Goal: Task Accomplishment & Management: Manage account settings

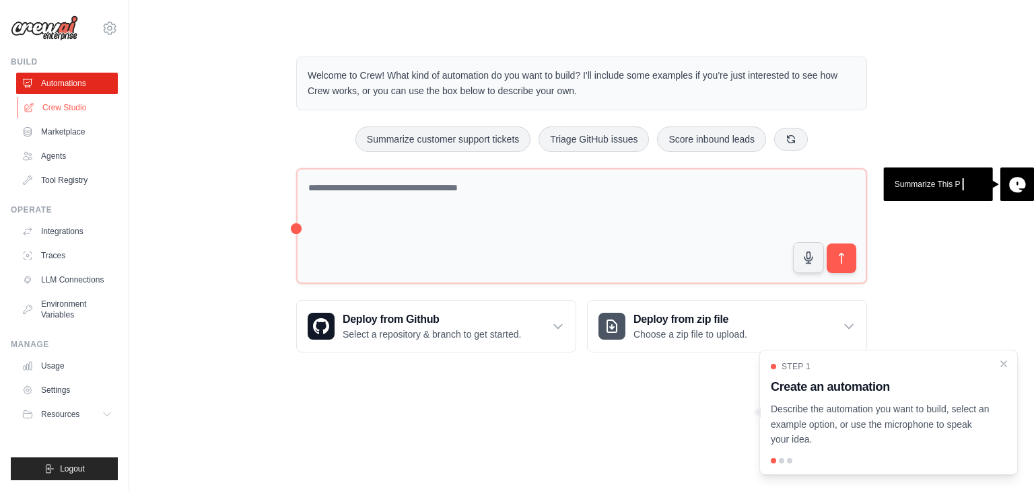
click at [80, 107] on link "Crew Studio" at bounding box center [68, 108] width 102 height 22
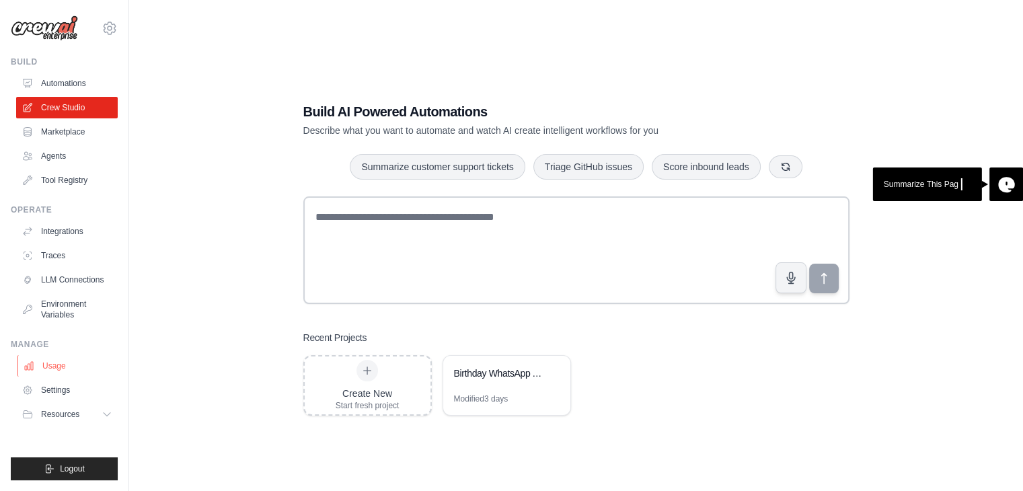
click at [40, 364] on link "Usage" at bounding box center [68, 366] width 102 height 22
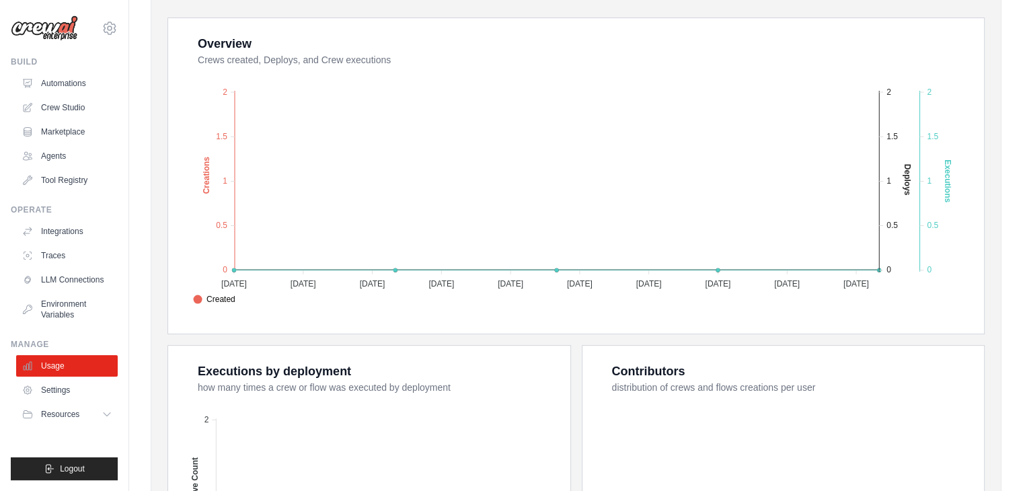
scroll to position [242, 0]
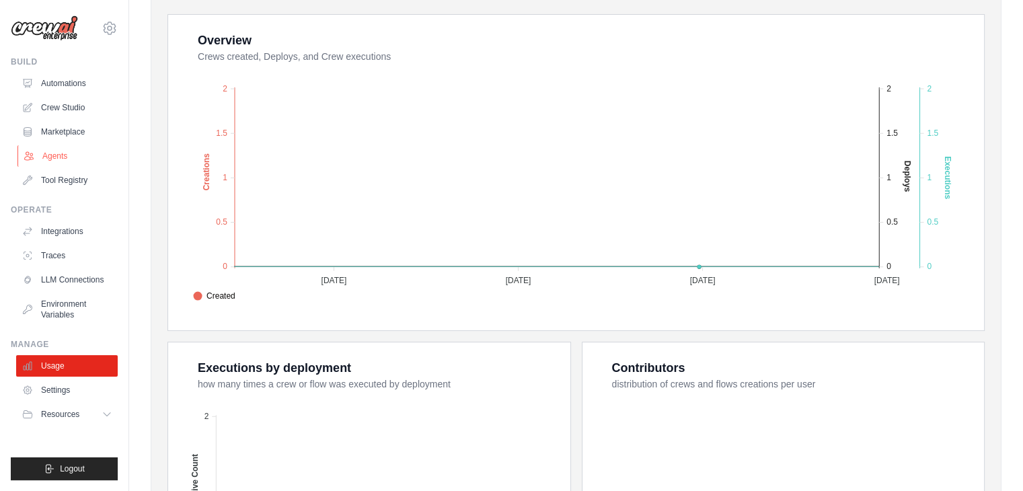
click at [55, 158] on link "Agents" at bounding box center [68, 156] width 102 height 22
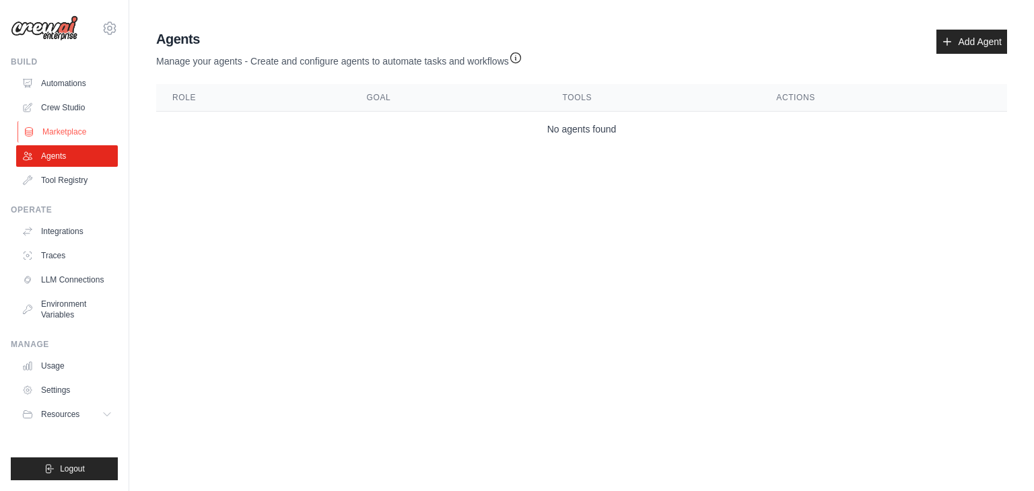
click at [65, 126] on link "Marketplace" at bounding box center [68, 132] width 102 height 22
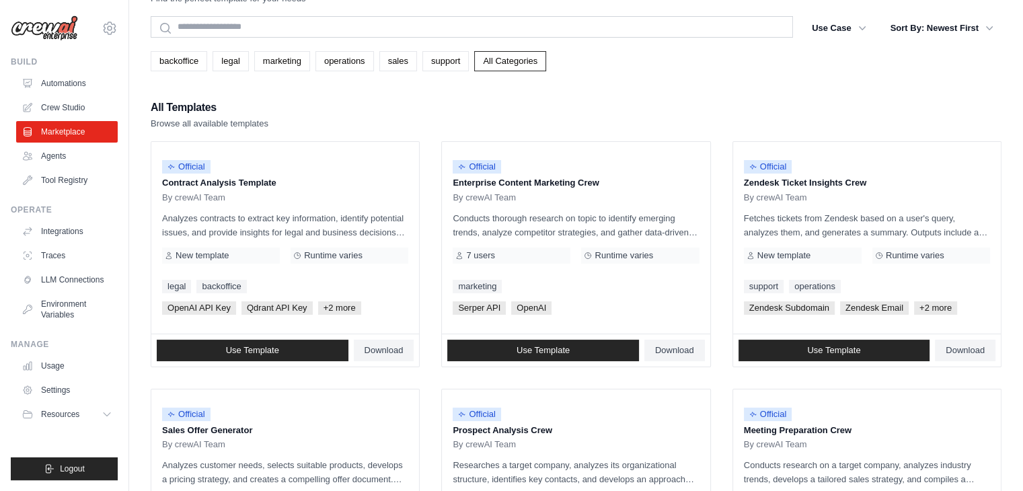
scroll to position [45, 0]
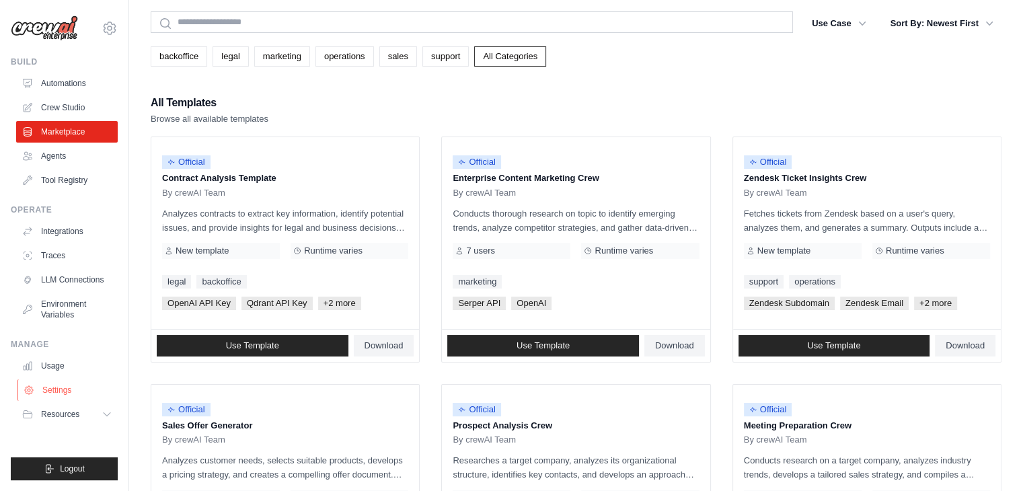
click at [59, 398] on link "Settings" at bounding box center [68, 390] width 102 height 22
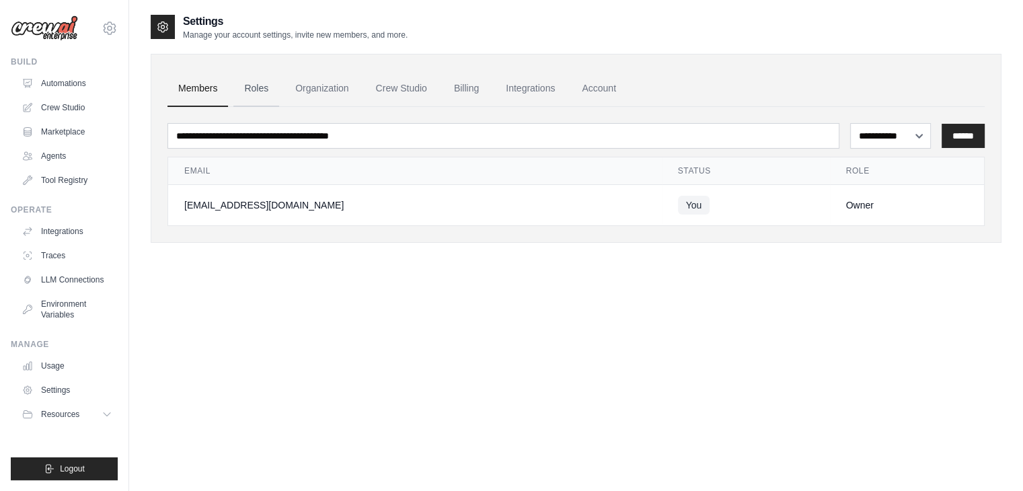
click at [246, 87] on link "Roles" at bounding box center [256, 89] width 46 height 36
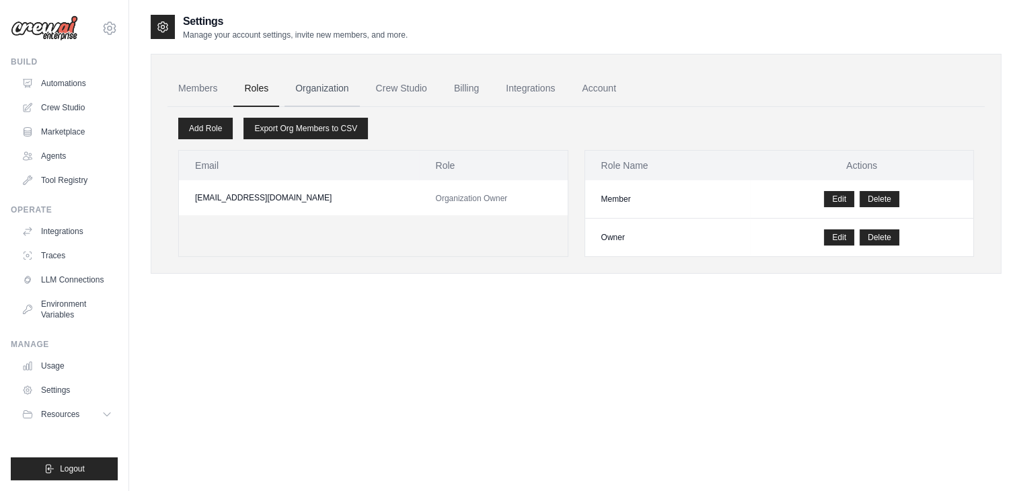
click at [318, 85] on link "Organization" at bounding box center [322, 89] width 75 height 36
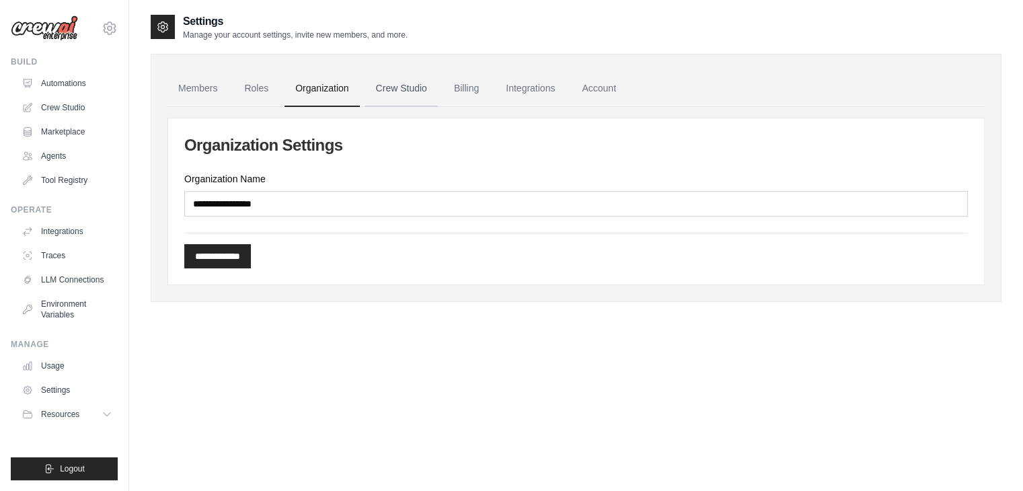
click at [404, 87] on link "Crew Studio" at bounding box center [401, 89] width 73 height 36
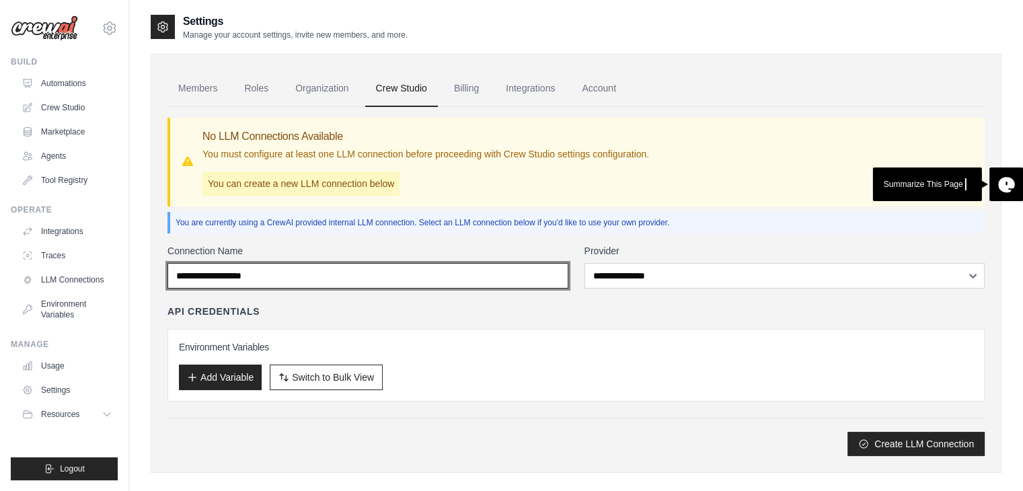
click at [393, 279] on input "Connection Name" at bounding box center [368, 276] width 401 height 26
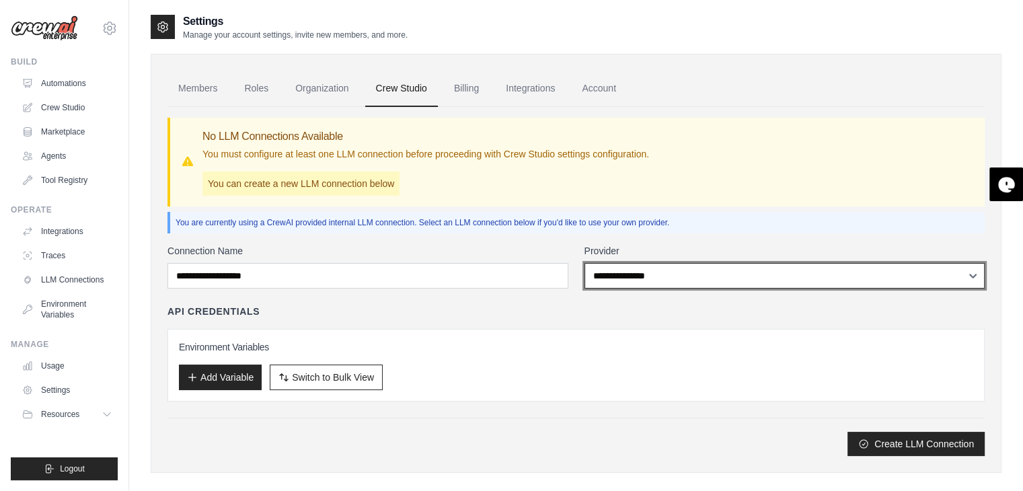
click at [674, 270] on select "**********" at bounding box center [785, 276] width 401 height 26
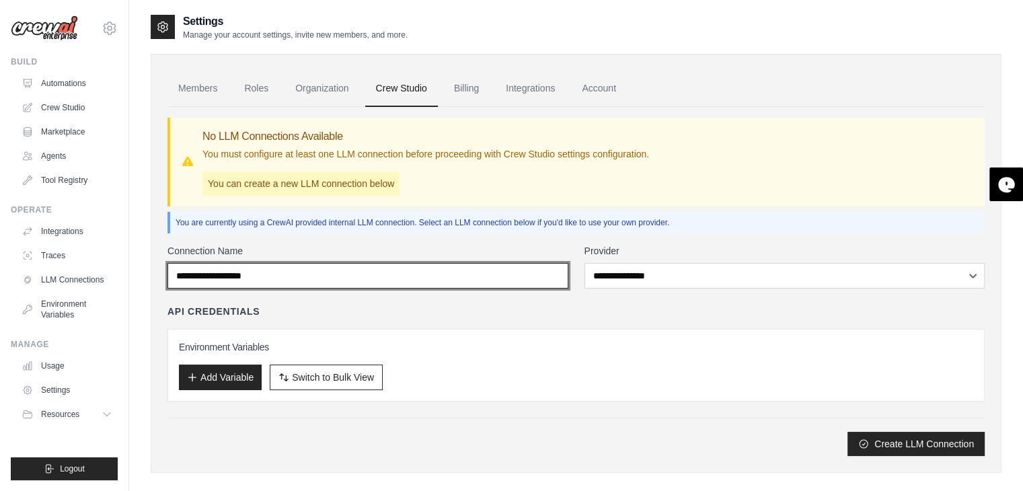
click at [328, 273] on input "Connection Name" at bounding box center [368, 276] width 401 height 26
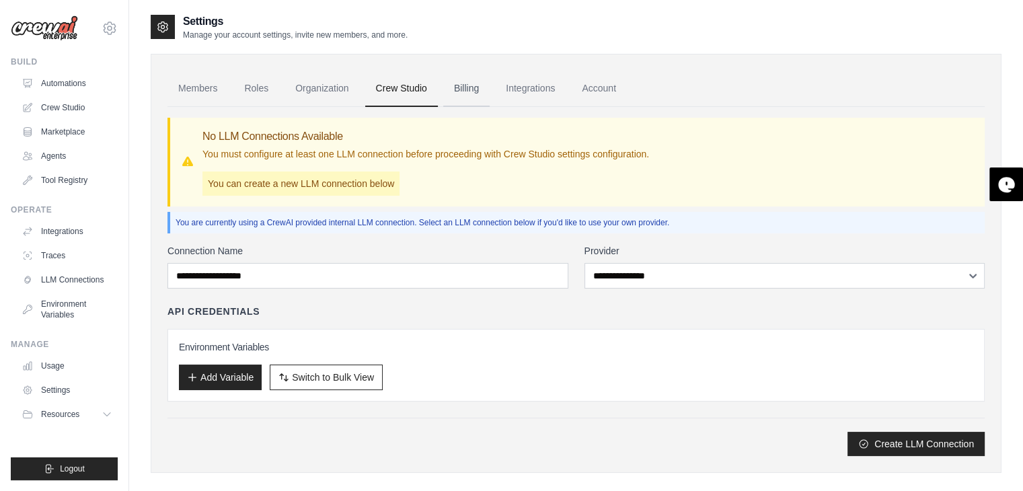
click at [464, 86] on link "Billing" at bounding box center [466, 89] width 46 height 36
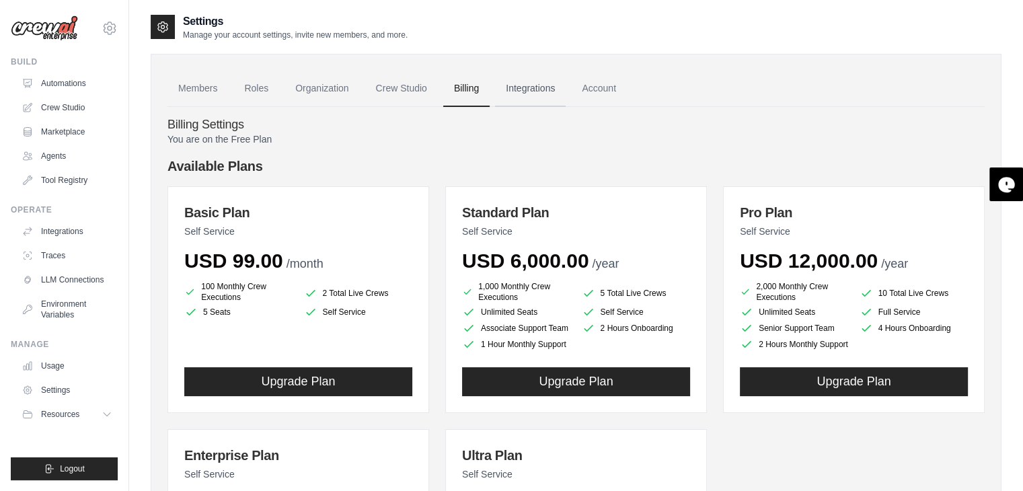
click at [515, 85] on link "Integrations" at bounding box center [530, 89] width 71 height 36
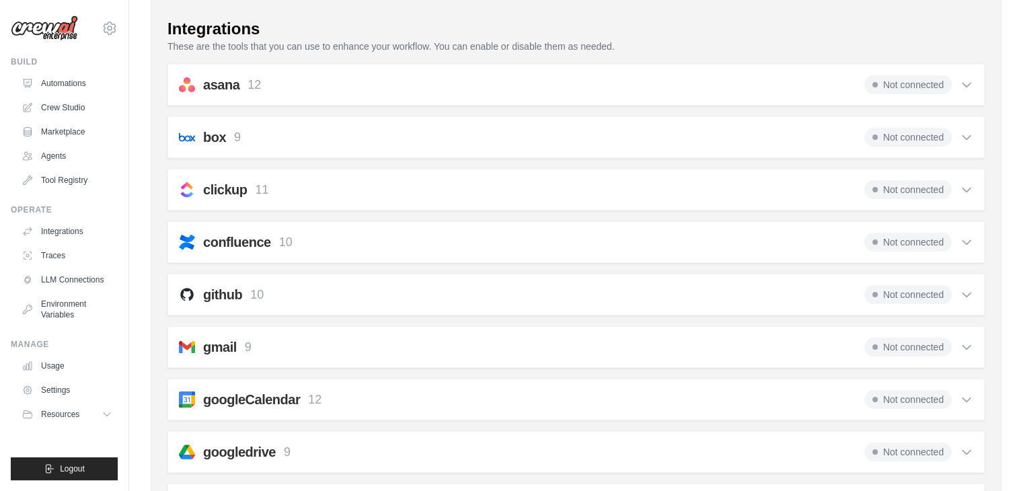
scroll to position [123, 0]
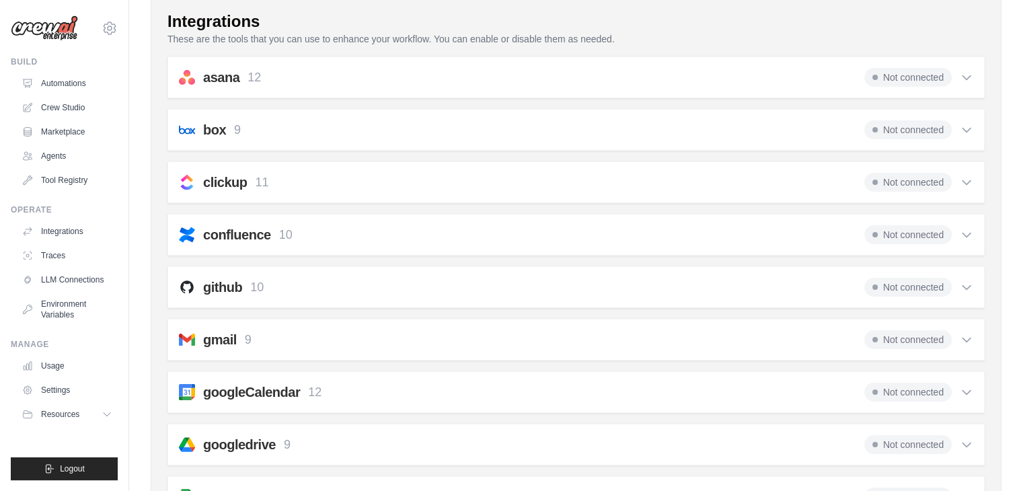
click at [970, 338] on icon at bounding box center [967, 340] width 8 height 4
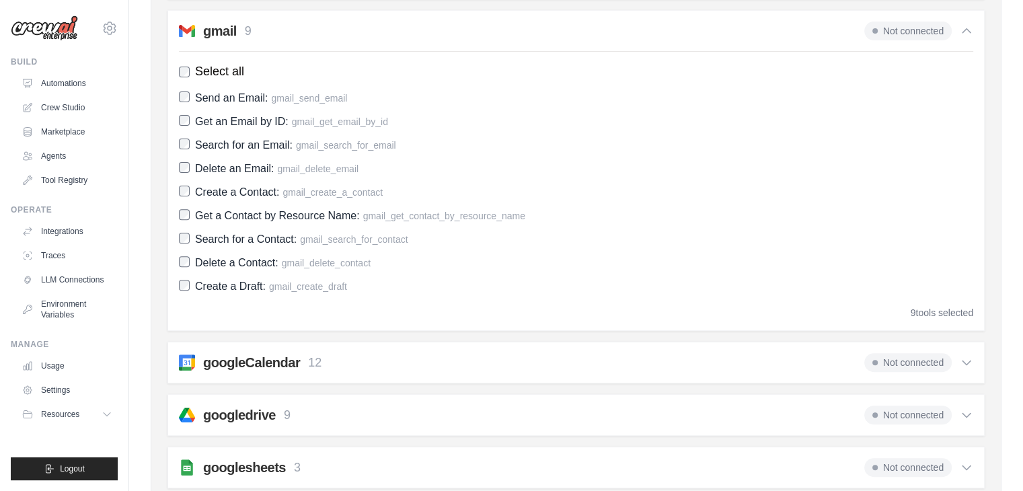
scroll to position [444, 0]
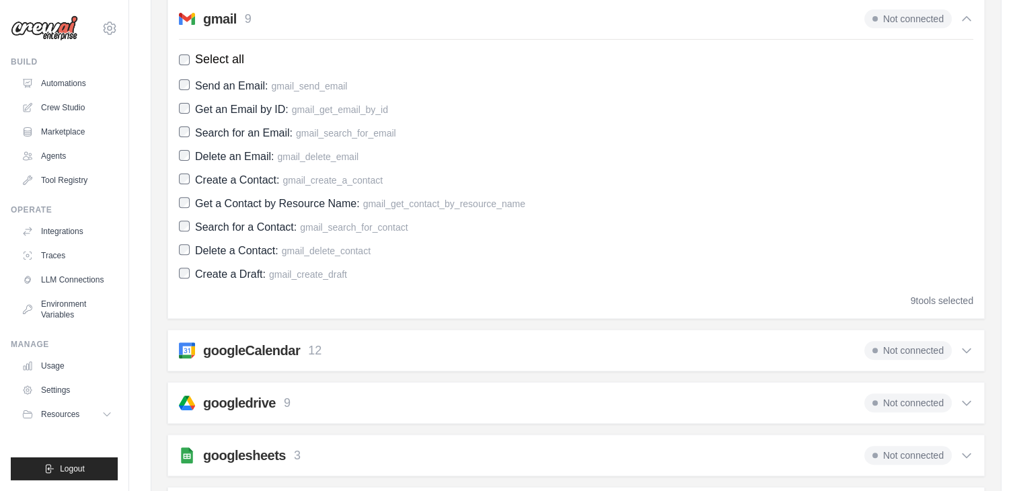
click at [972, 352] on icon at bounding box center [966, 350] width 13 height 13
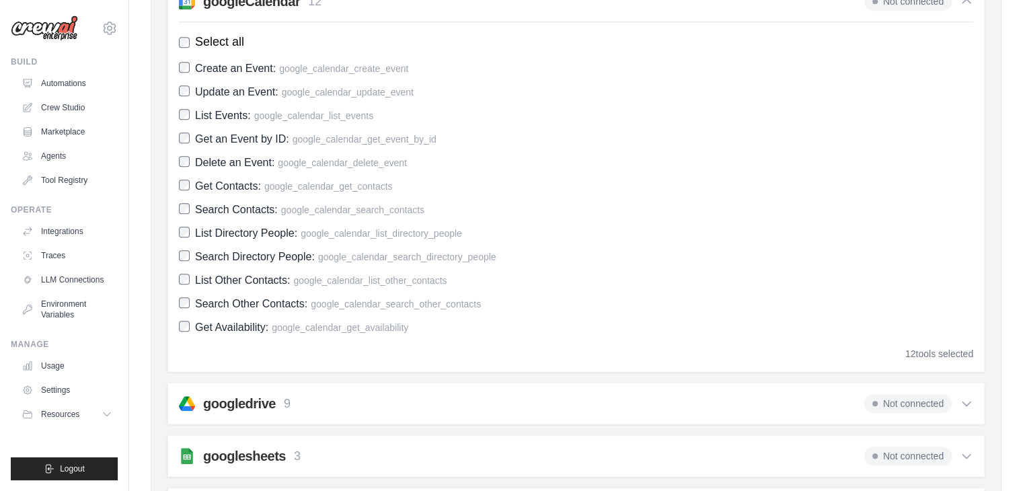
scroll to position [794, 0]
click at [591, 399] on div "googledrive 9 Not connected" at bounding box center [576, 403] width 795 height 19
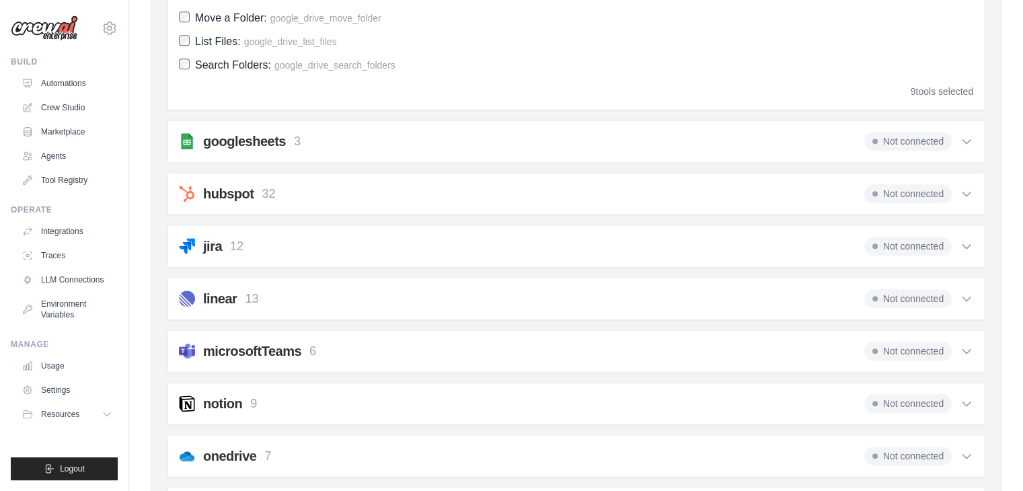
scroll to position [1391, 0]
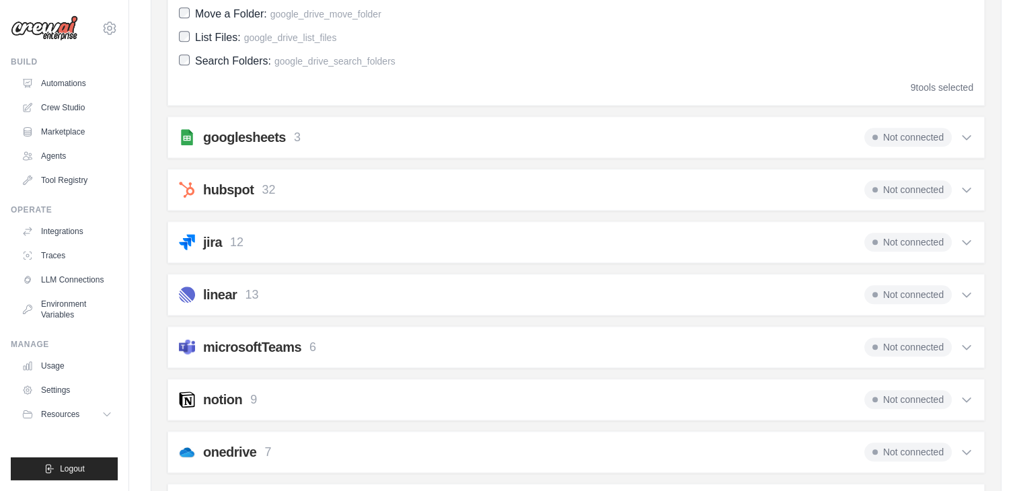
click at [372, 184] on div "hubspot 32 Not connected" at bounding box center [576, 189] width 795 height 19
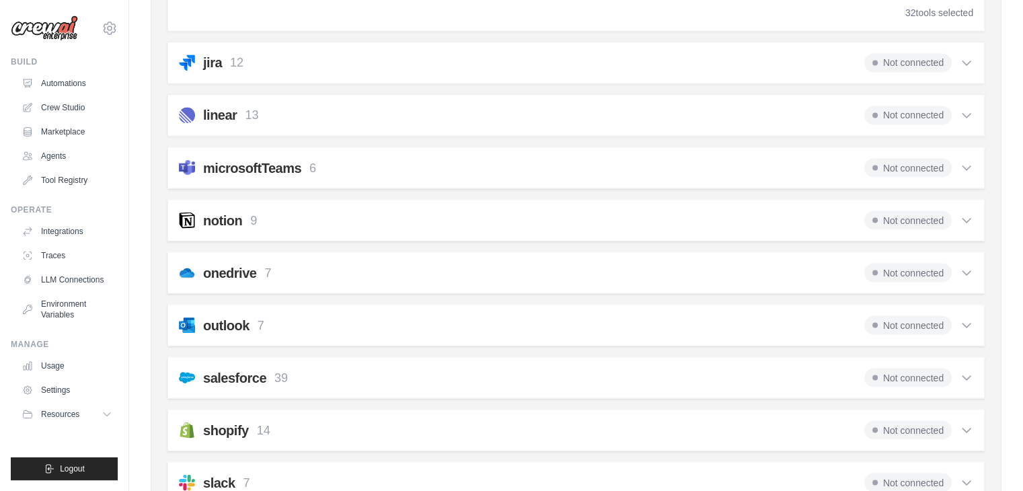
scroll to position [2441, 0]
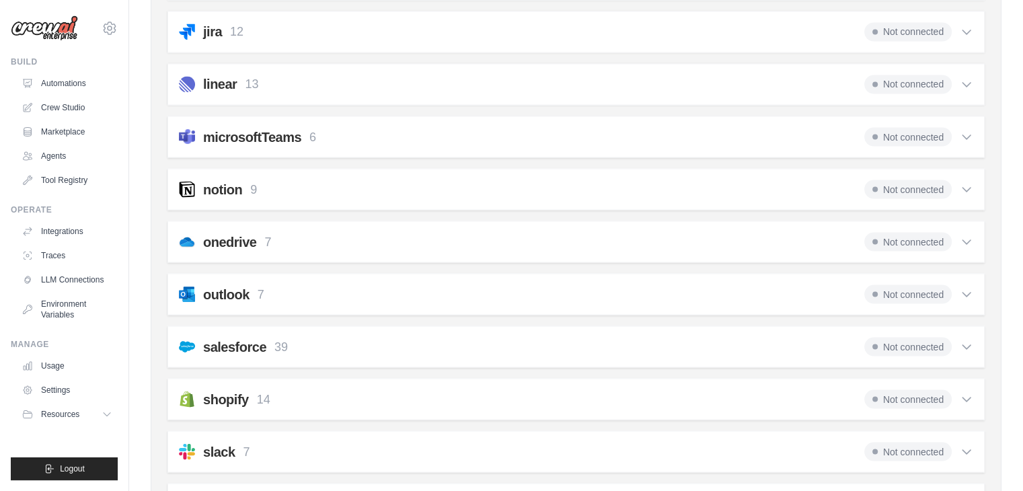
click at [540, 168] on div "notion 9 Not connected Select all Create a Page: notion_create_page Update a Pa…" at bounding box center [577, 189] width 818 height 42
click at [513, 185] on div "notion 9 Not connected" at bounding box center [576, 189] width 795 height 19
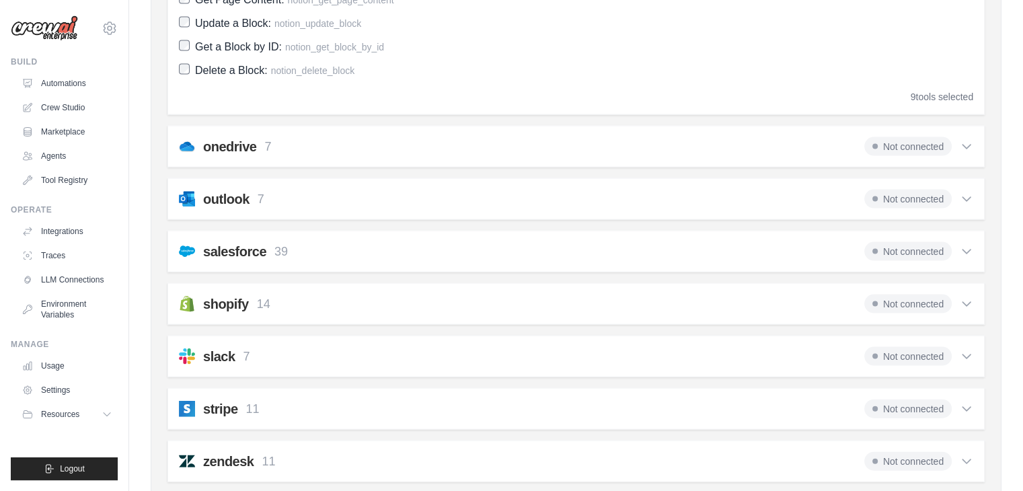
scroll to position [2896, 0]
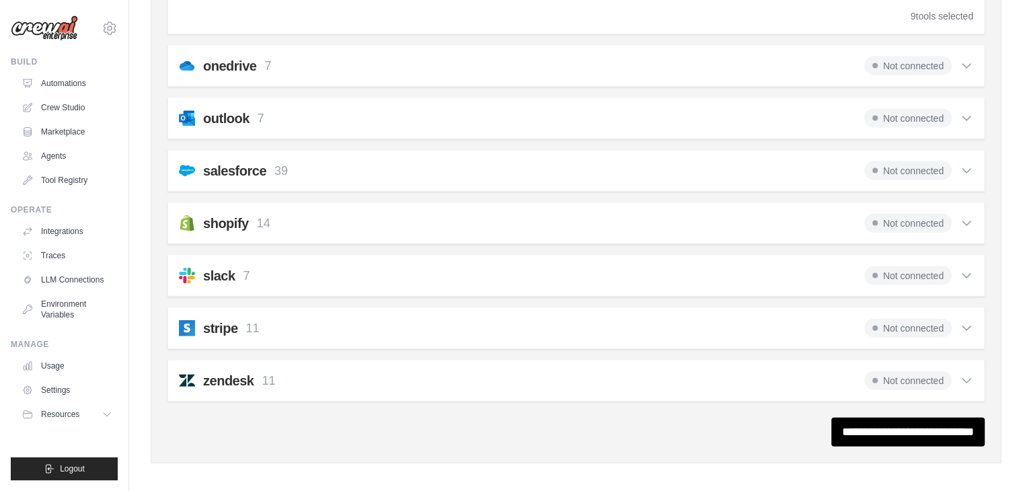
click at [287, 278] on div "slack 7 Not connected" at bounding box center [576, 275] width 795 height 19
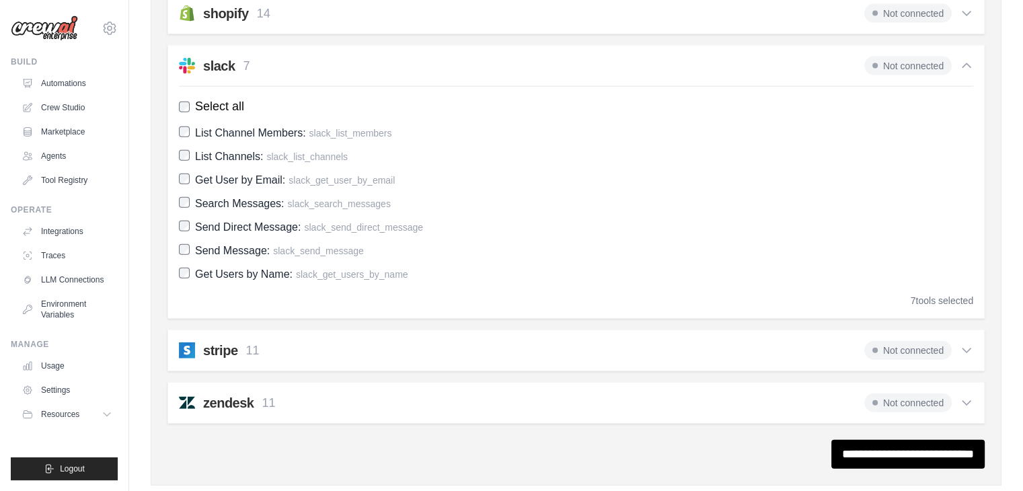
scroll to position [3128, 0]
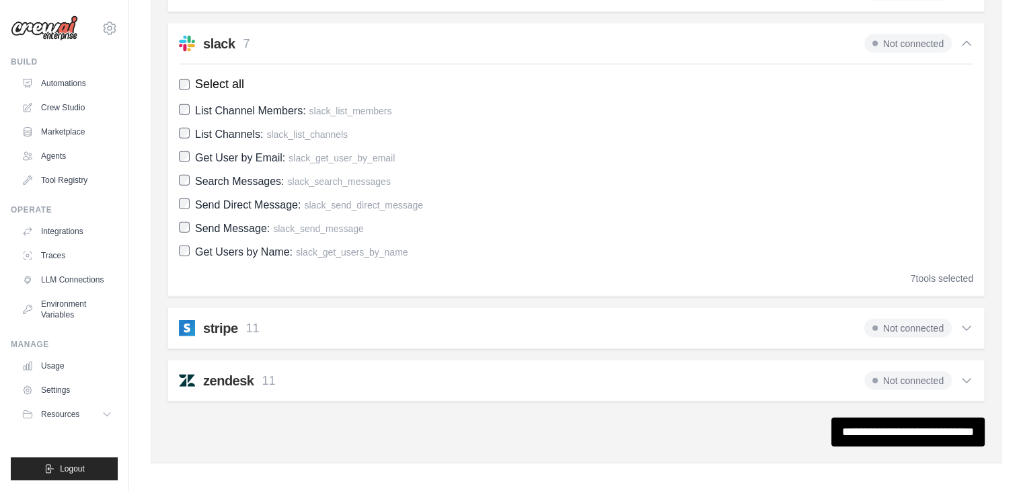
click at [310, 319] on div "stripe 11 Not connected" at bounding box center [576, 328] width 795 height 19
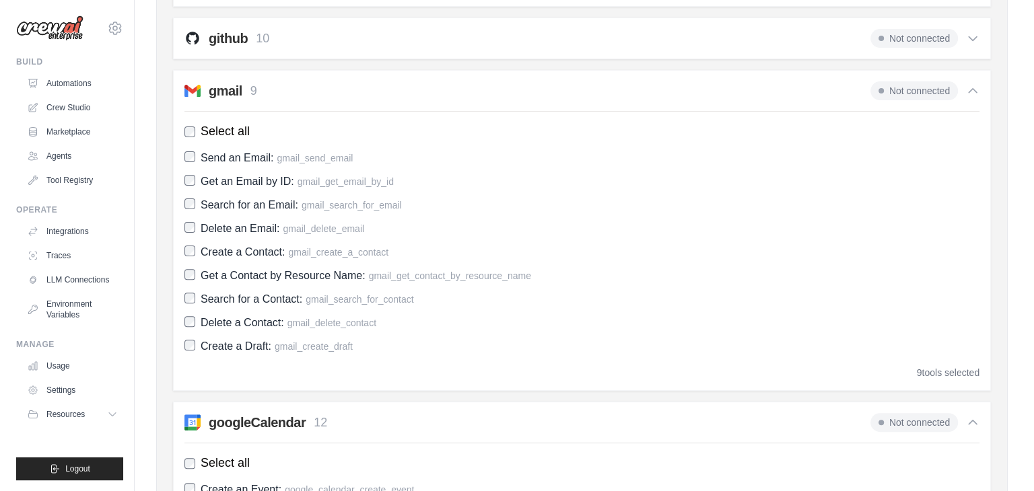
scroll to position [0, 0]
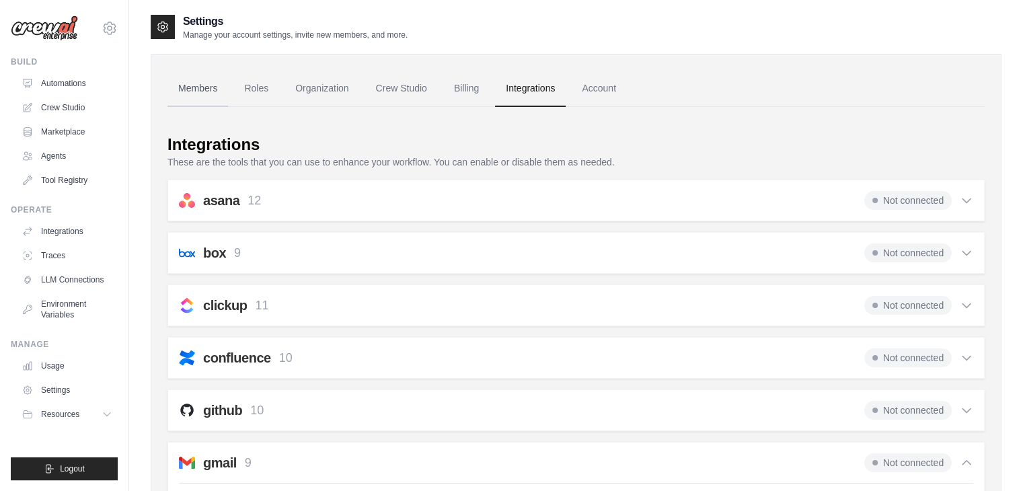
click at [213, 83] on link "Members" at bounding box center [198, 89] width 61 height 36
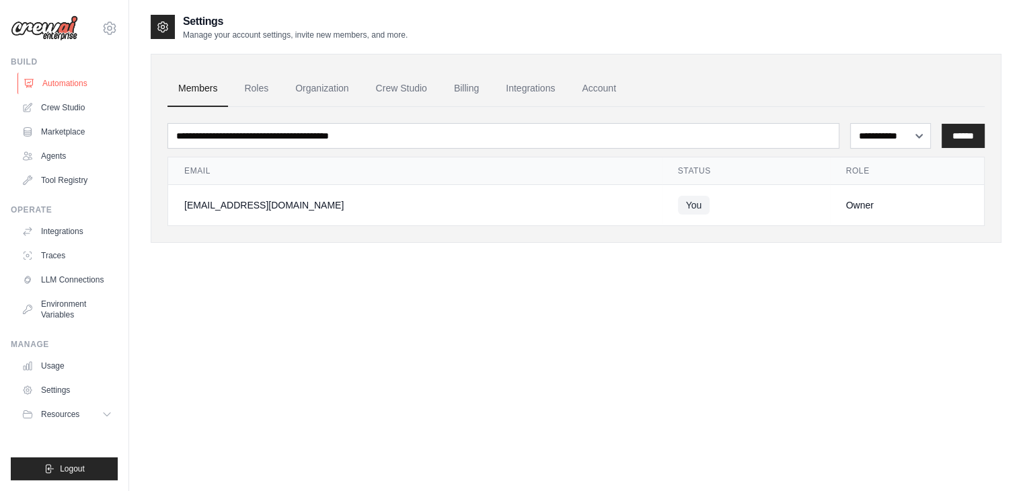
click at [44, 75] on link "Automations" at bounding box center [68, 84] width 102 height 22
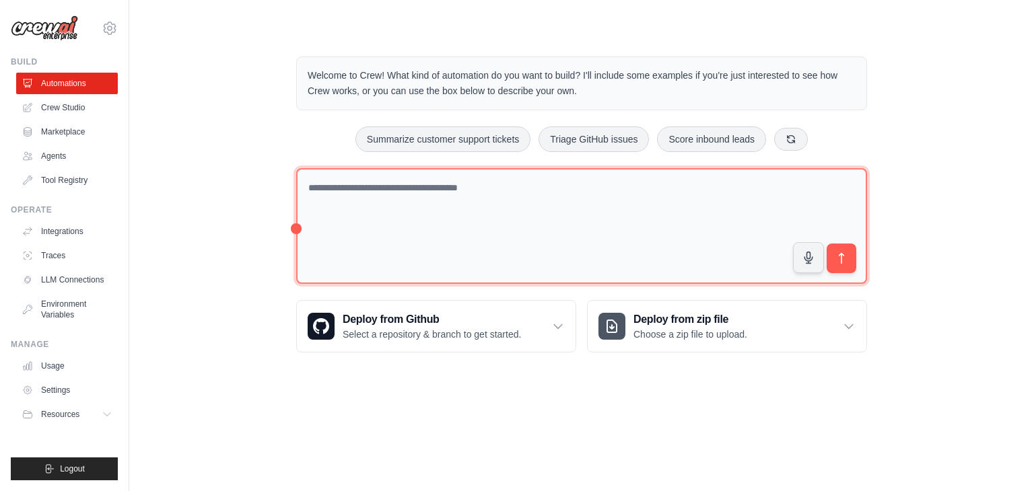
click at [392, 198] on textarea at bounding box center [581, 226] width 571 height 116
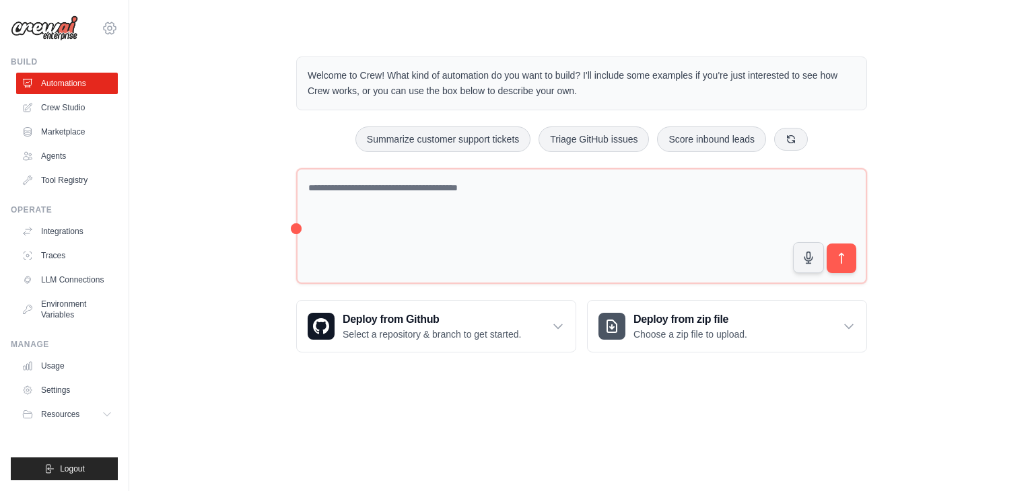
click at [110, 28] on icon at bounding box center [110, 28] width 16 height 16
click at [92, 93] on link "Settings" at bounding box center [109, 91] width 118 height 24
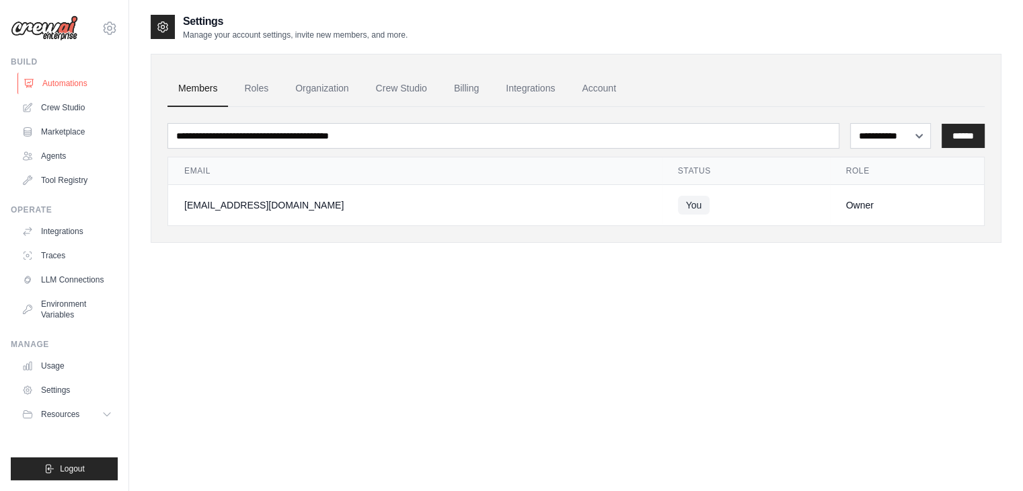
click at [63, 80] on link "Automations" at bounding box center [68, 84] width 102 height 22
